Goal: Task Accomplishment & Management: Manage account settings

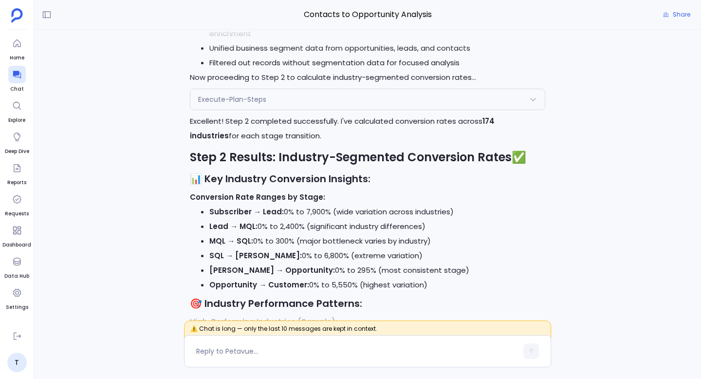
scroll to position [-4727, 0]
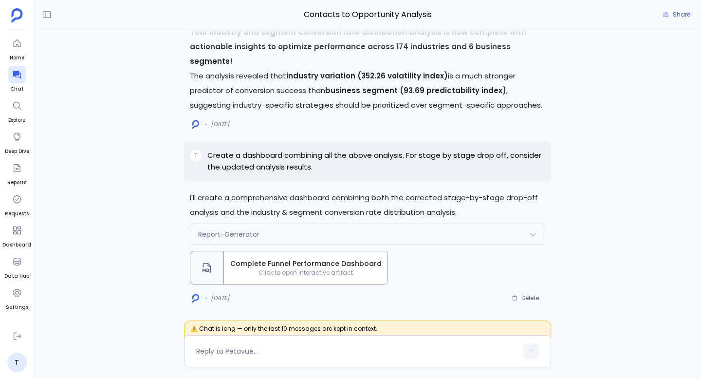
click at [175, 201] on div "I'll create a comprehensive dashboard combining both the corrected stage-by-sta…" at bounding box center [367, 178] width 667 height 296
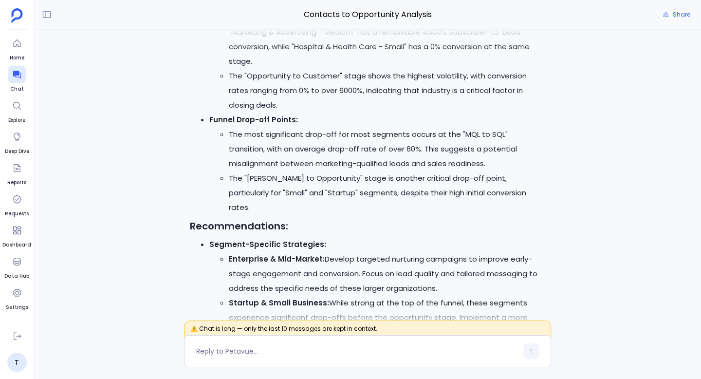
scroll to position [-1796, 0]
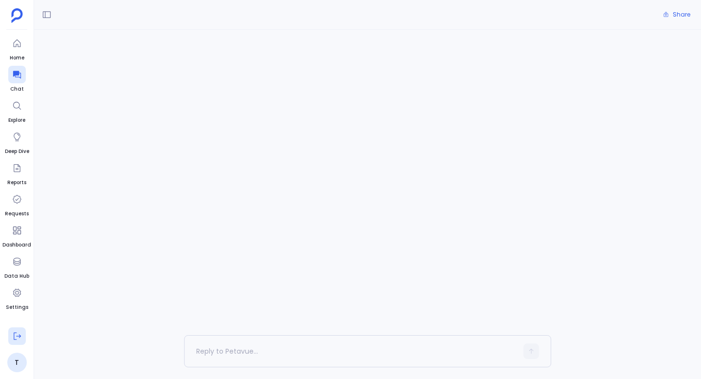
click at [18, 335] on icon at bounding box center [17, 336] width 10 height 10
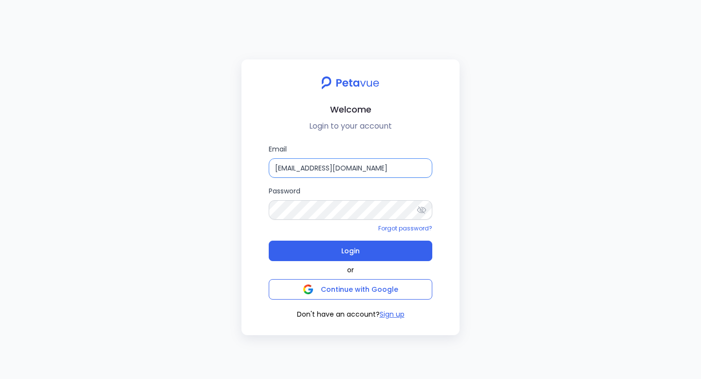
click at [355, 171] on input "[EMAIL_ADDRESS][DOMAIN_NAME]" at bounding box center [351, 167] width 164 height 19
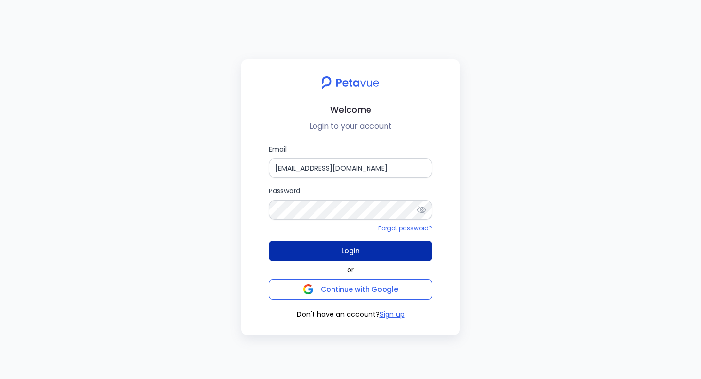
type input "[EMAIL_ADDRESS][DOMAIN_NAME]"
click at [352, 250] on span "Login" at bounding box center [350, 251] width 19 height 14
